Goal: Information Seeking & Learning: Learn about a topic

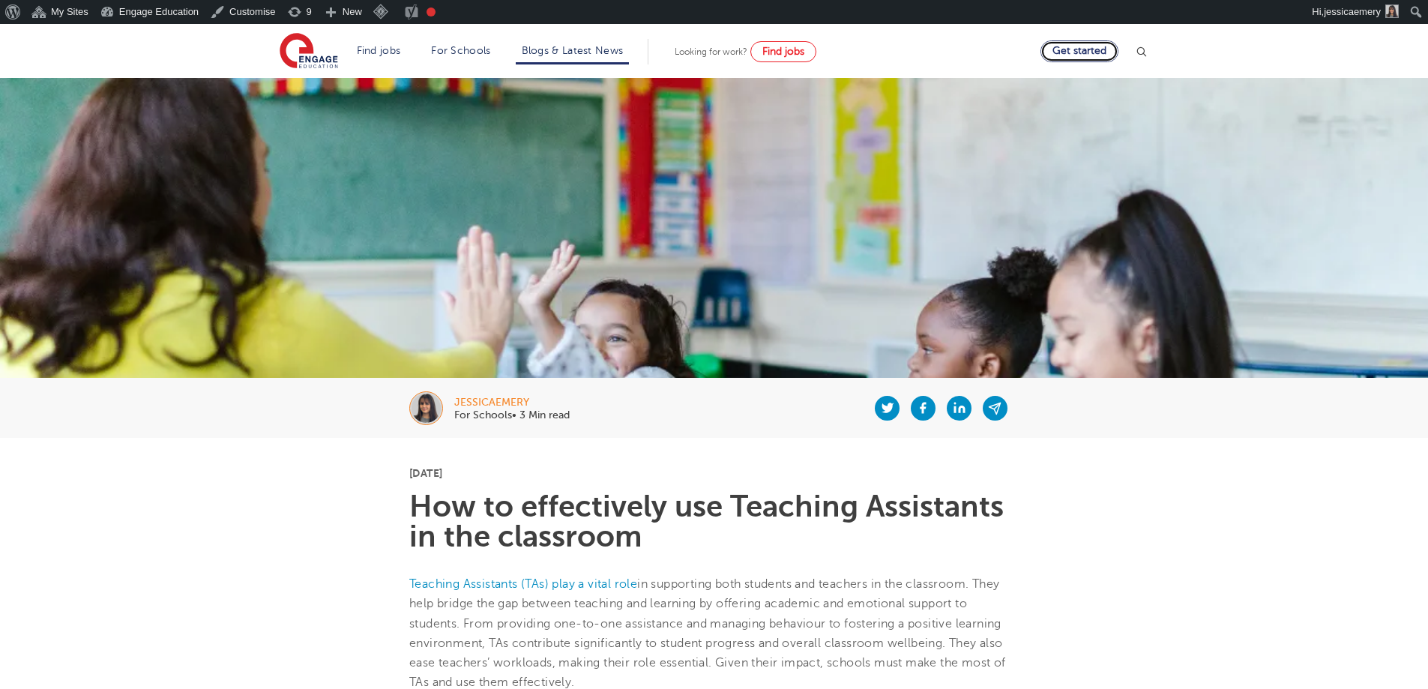
click at [1074, 49] on link "Get started" at bounding box center [1079, 51] width 78 height 22
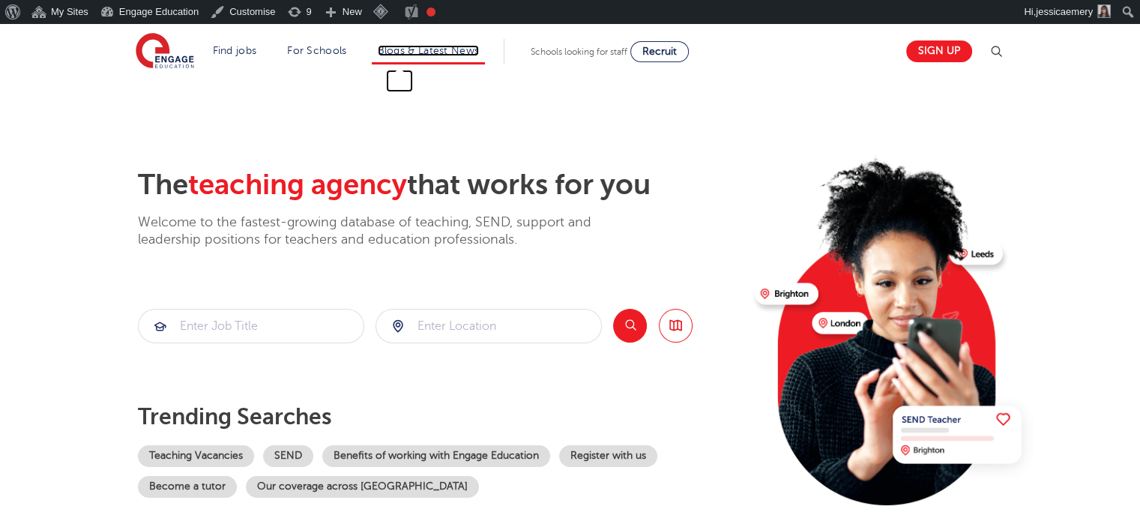
click at [427, 45] on link "Blogs & Latest News" at bounding box center [429, 50] width 102 height 11
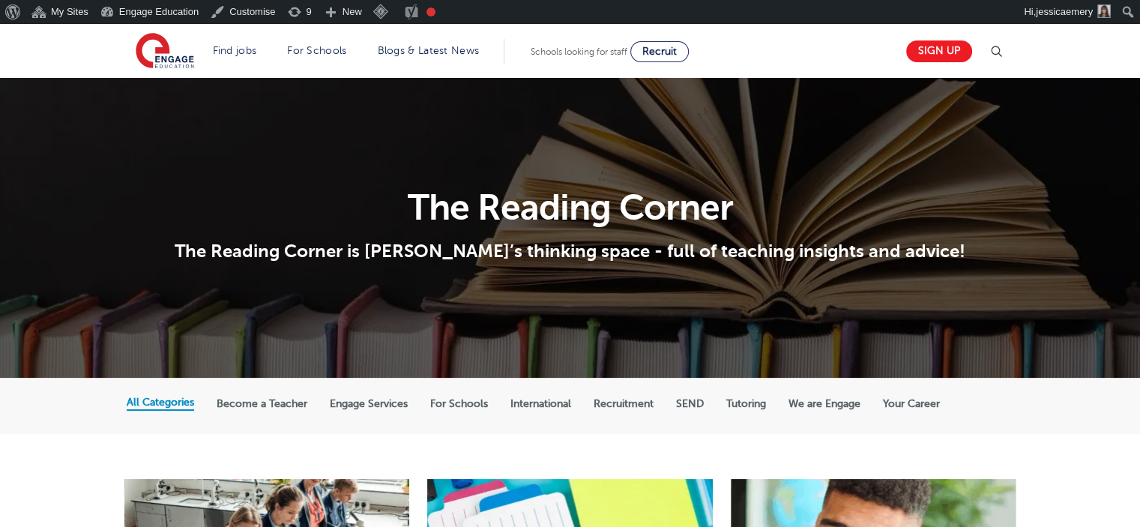
scroll to position [75, 0]
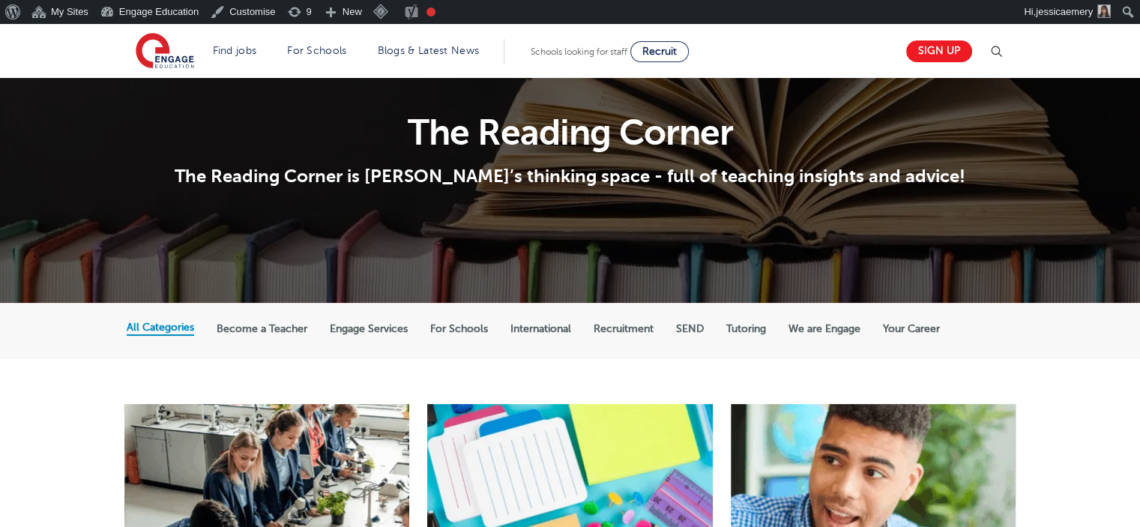
click at [455, 326] on label "For Schools" at bounding box center [459, 328] width 58 height 13
click at [0, 0] on input "For Schools" at bounding box center [0, 0] width 0 height 0
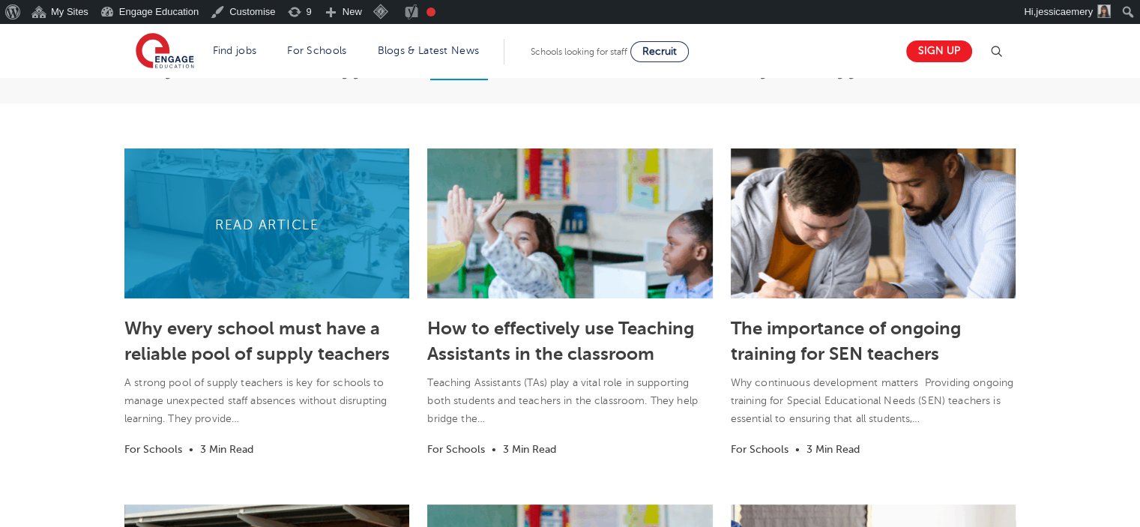
scroll to position [300, 0]
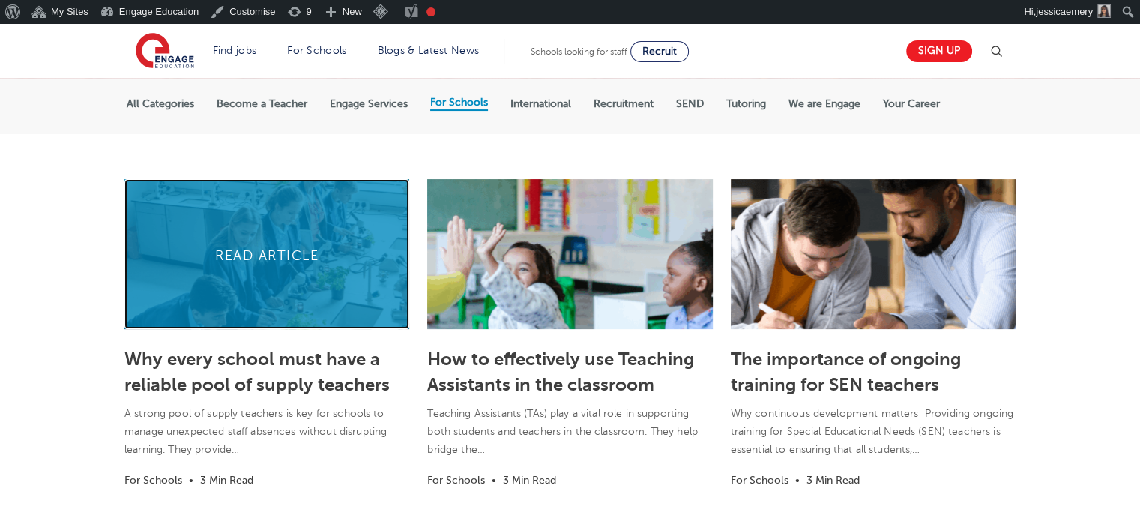
click at [286, 189] on link at bounding box center [266, 254] width 285 height 150
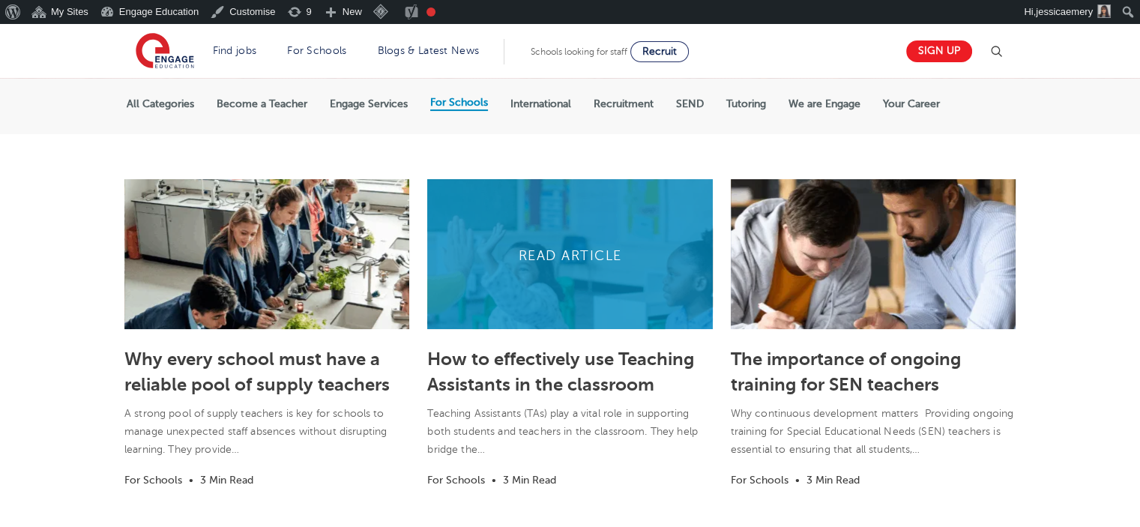
scroll to position [300, 0]
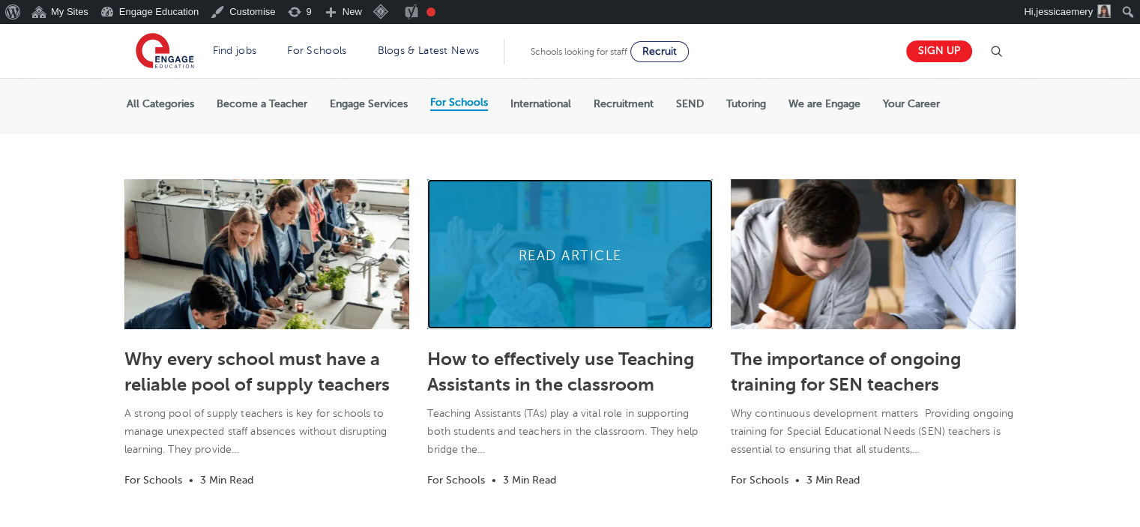
click at [573, 249] on link at bounding box center [569, 254] width 285 height 150
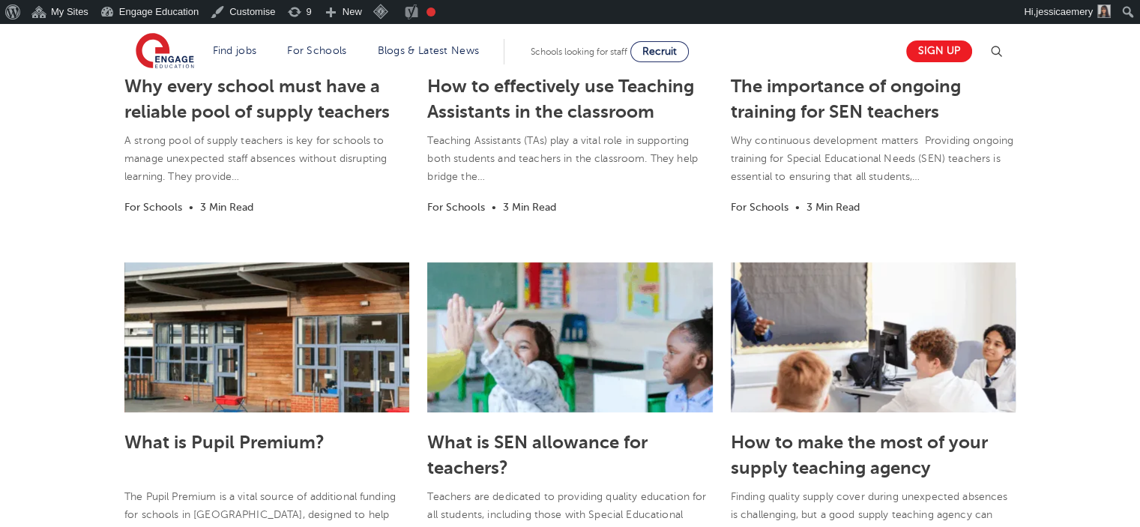
scroll to position [600, 0]
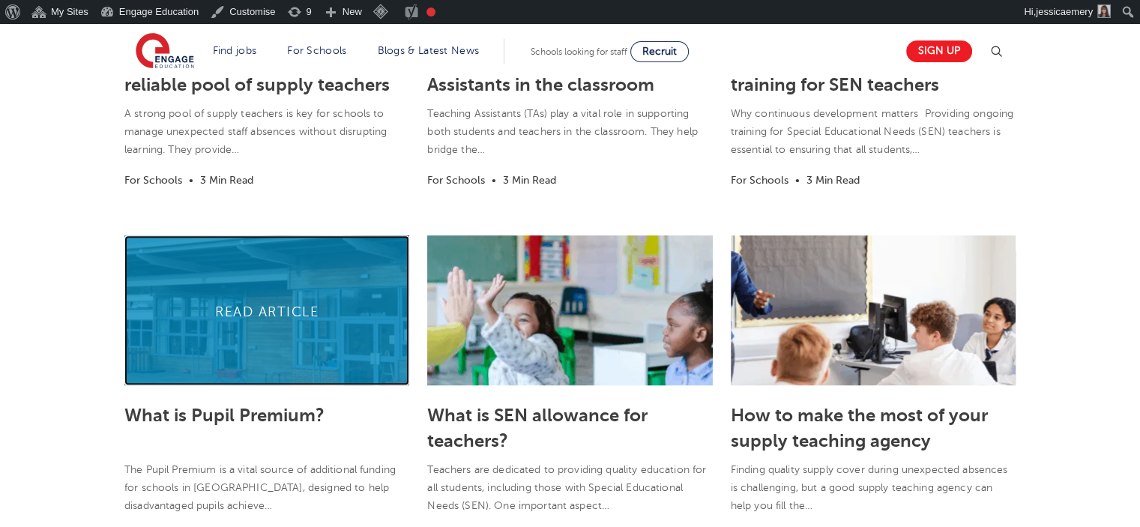
click at [292, 317] on link at bounding box center [266, 310] width 285 height 150
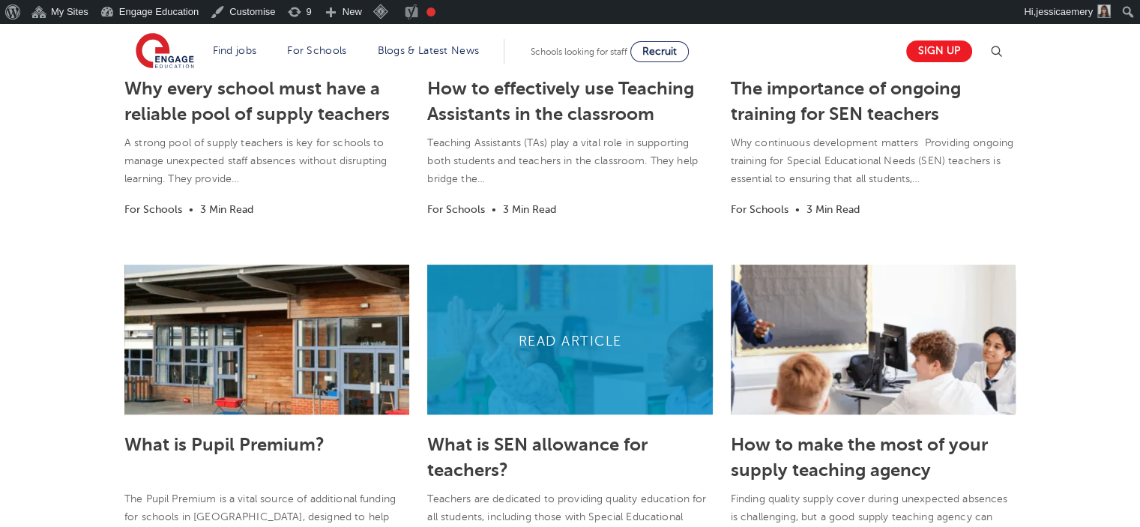
scroll to position [600, 0]
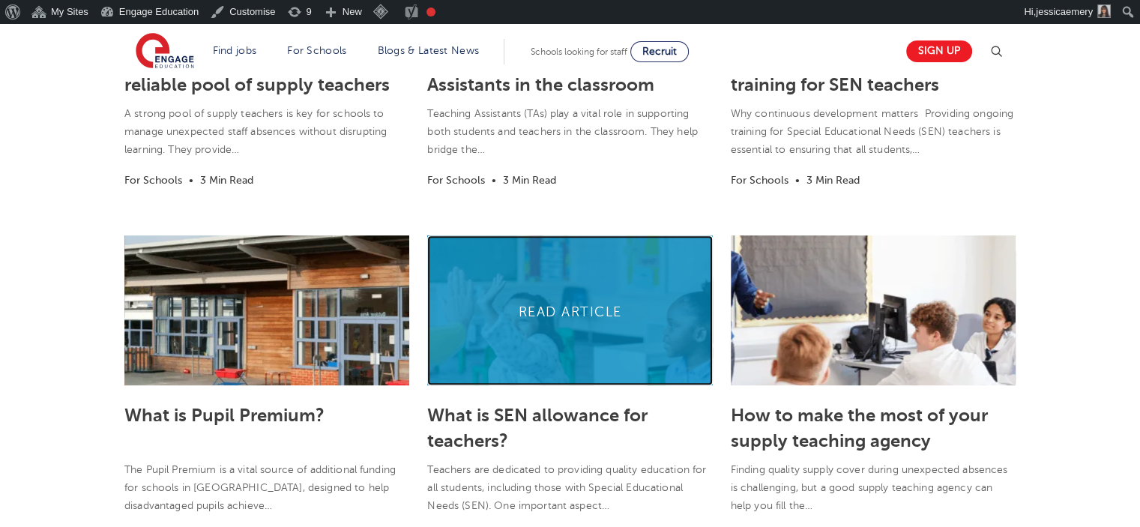
click at [567, 320] on link at bounding box center [569, 310] width 285 height 150
